Goal: Find specific page/section: Find specific page/section

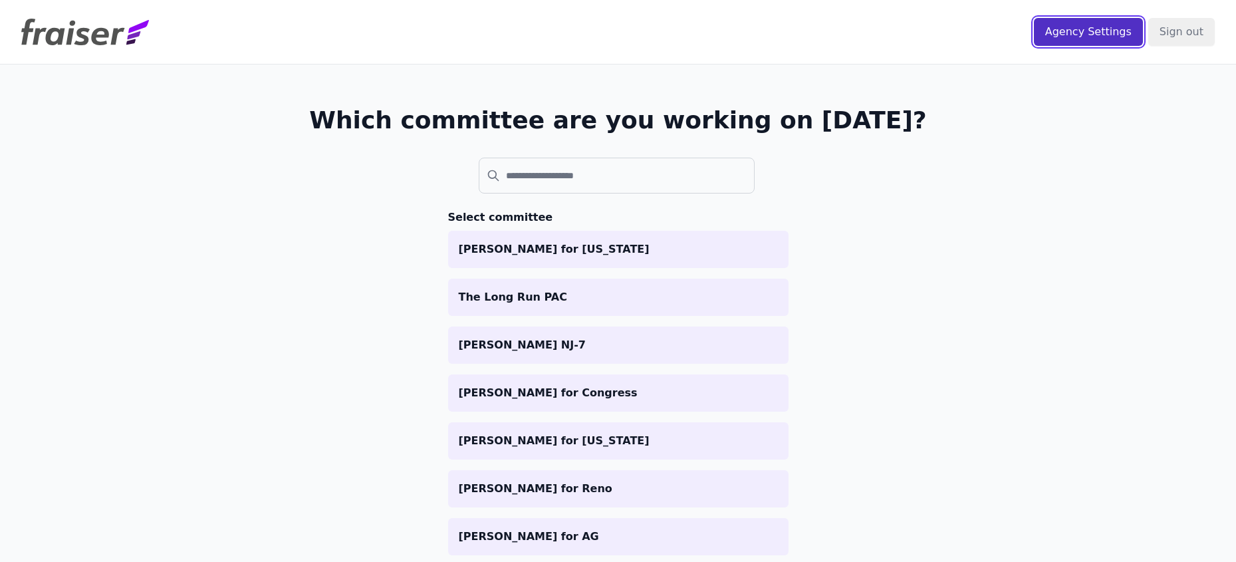
click at [1045, 28] on input "Agency Settings" at bounding box center [1088, 32] width 109 height 28
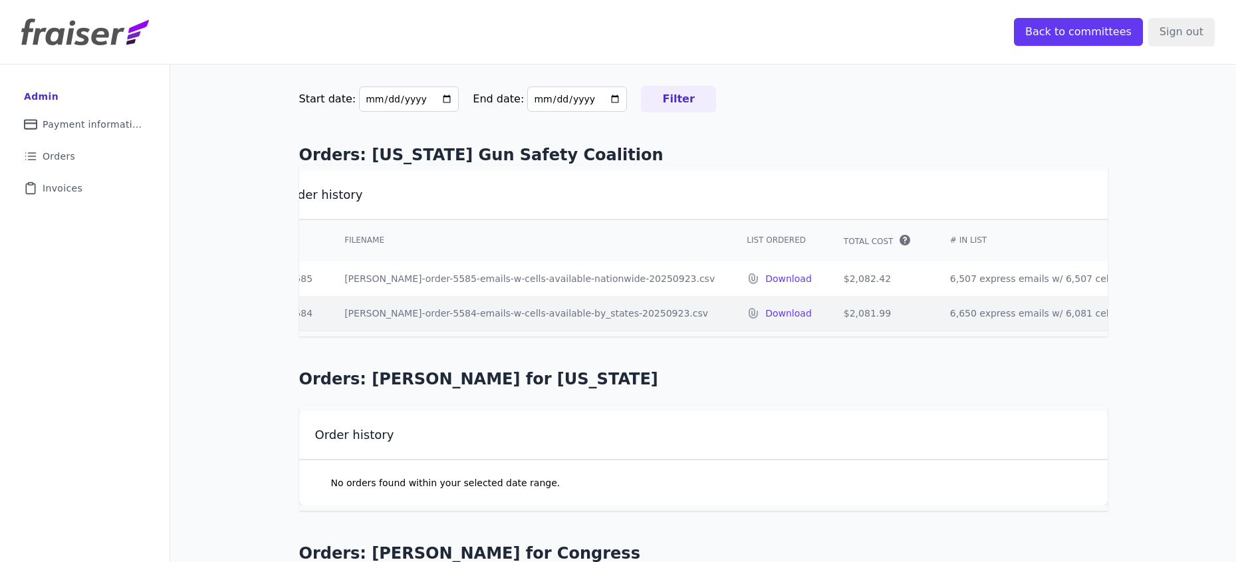
scroll to position [0, 34]
click at [85, 193] on link "Clipboard Icon Outline of a clipboard Invoices" at bounding box center [85, 187] width 148 height 29
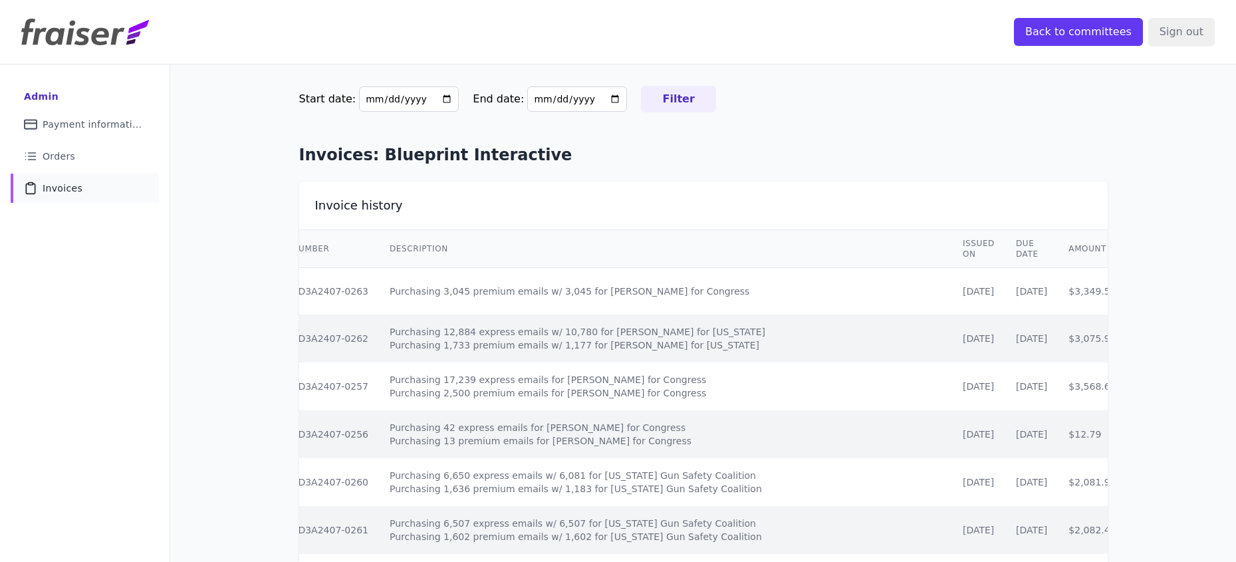
scroll to position [0, 30]
